Goal: Task Accomplishment & Management: Use online tool/utility

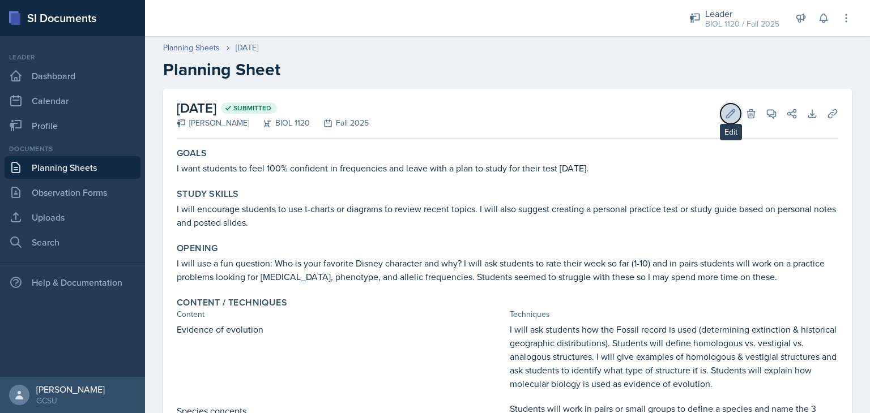
click at [725, 114] on icon at bounding box center [730, 113] width 11 height 11
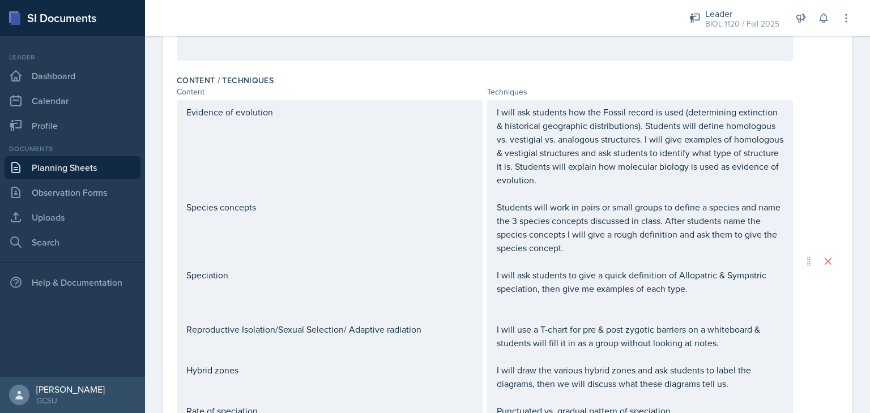
scroll to position [605, 0]
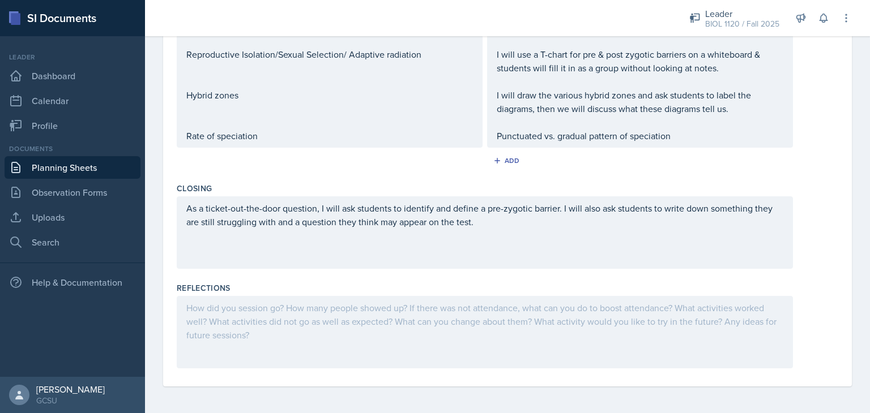
click at [358, 328] on div at bounding box center [485, 332] width 616 height 72
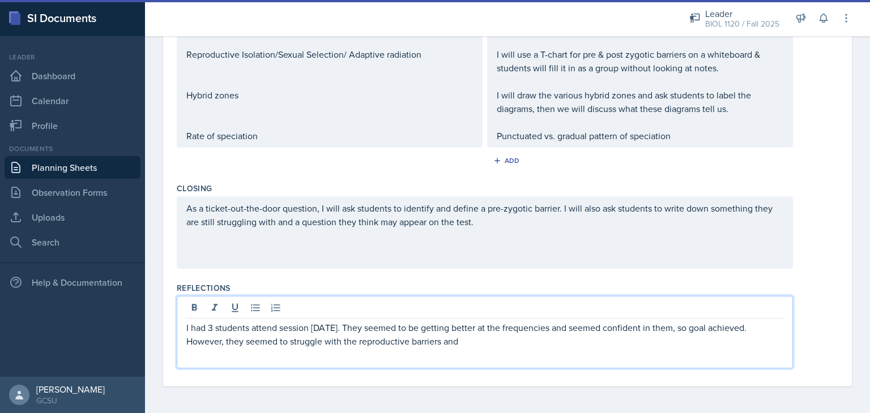
click at [687, 130] on p "Punctuated vs. gradual pattern of speciation" at bounding box center [640, 136] width 287 height 14
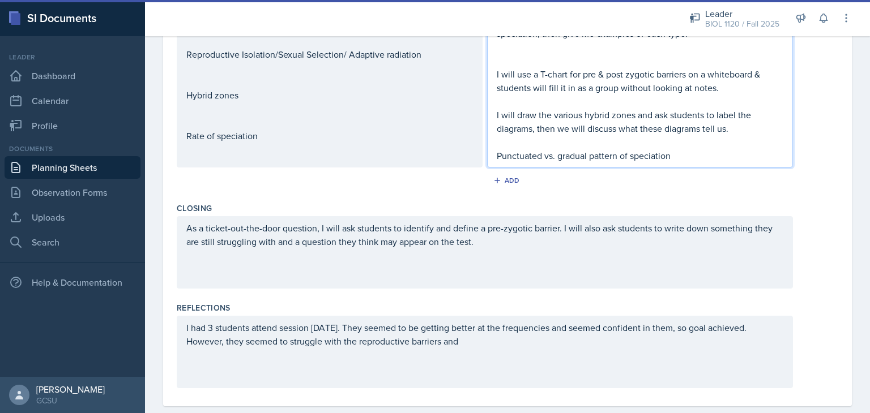
scroll to position [624, 0]
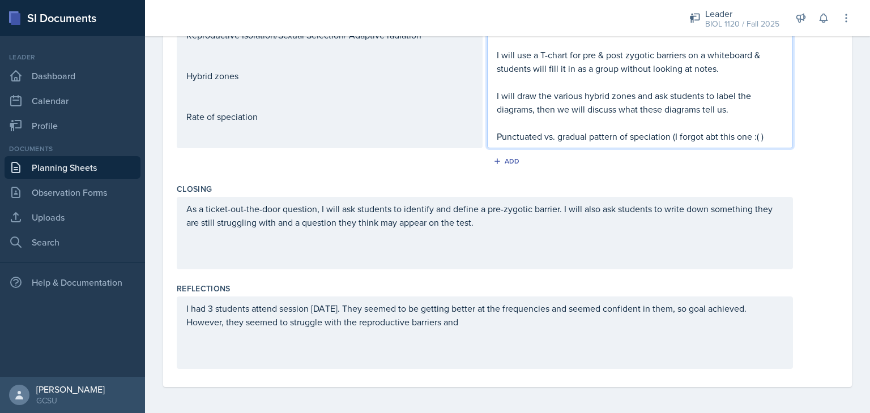
click at [636, 336] on div "I had 3 students attend session [DATE]. They seemed to be getting better at the…" at bounding box center [485, 333] width 616 height 72
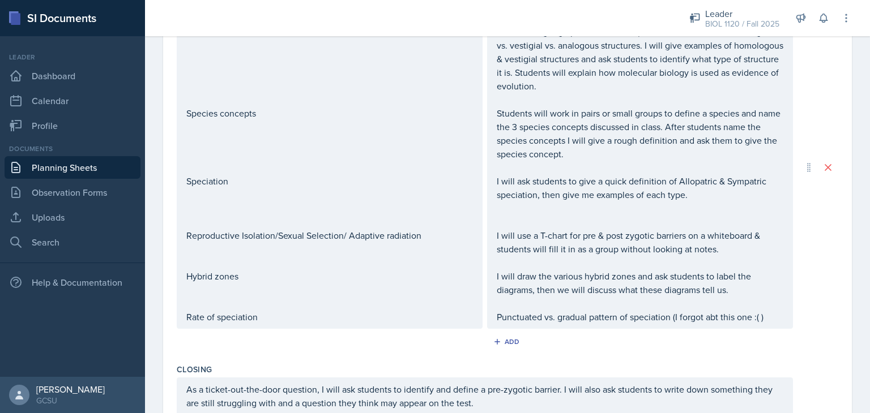
scroll to position [605, 0]
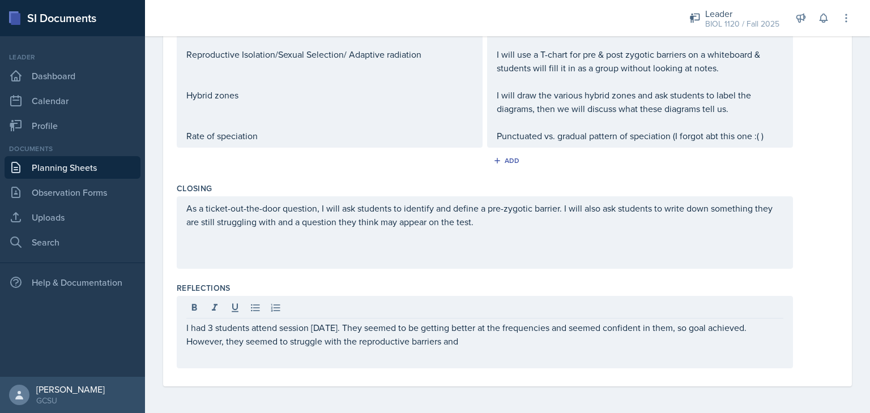
click at [523, 345] on p "I had 3 students attend session [DATE]. They seemed to be getting better at the…" at bounding box center [484, 334] width 597 height 27
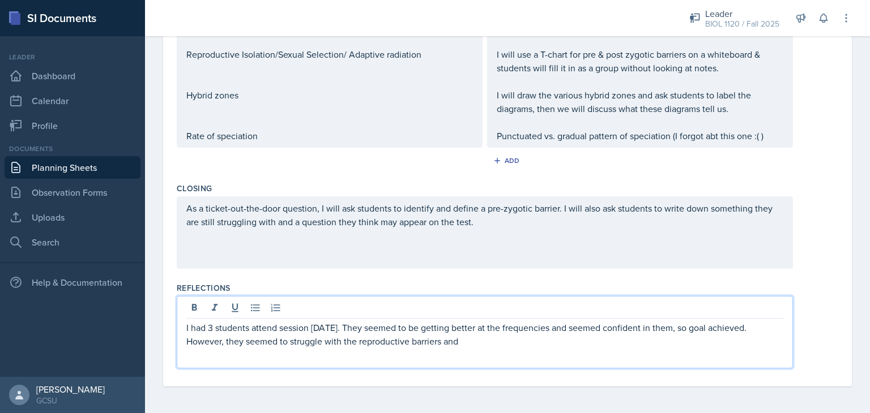
click at [523, 345] on p "I had 3 students attend session [DATE]. They seemed to be getting better at the…" at bounding box center [484, 334] width 597 height 27
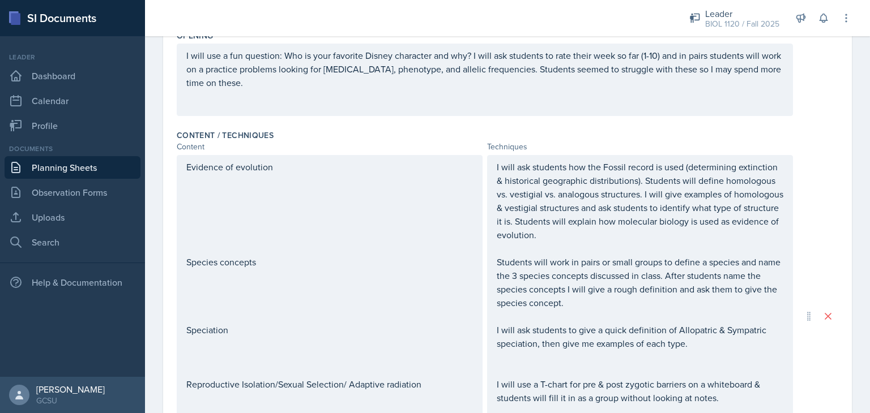
scroll to position [0, 0]
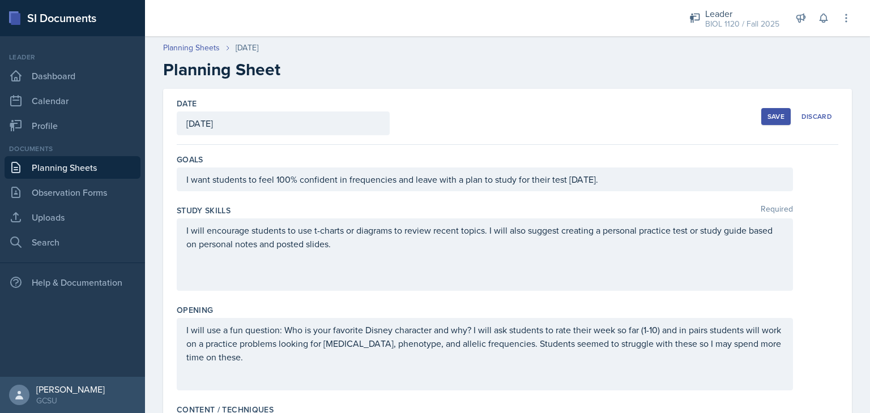
click at [767, 117] on div "Save" at bounding box center [775, 116] width 17 height 9
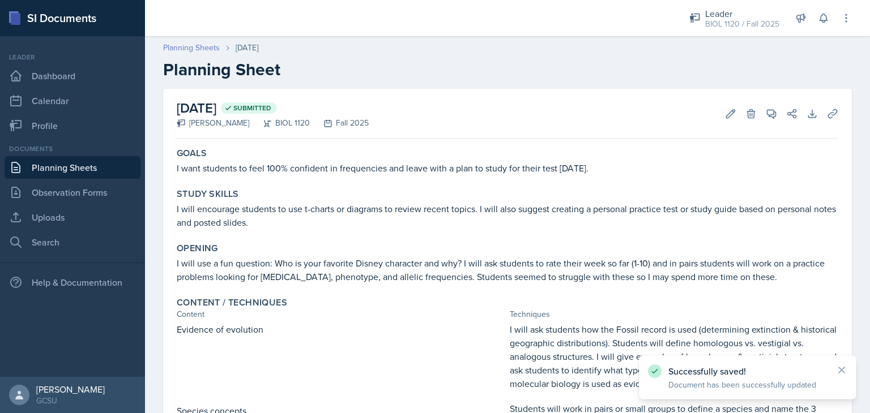
click at [176, 51] on link "Planning Sheets" at bounding box center [191, 48] width 57 height 12
